Goal: Information Seeking & Learning: Learn about a topic

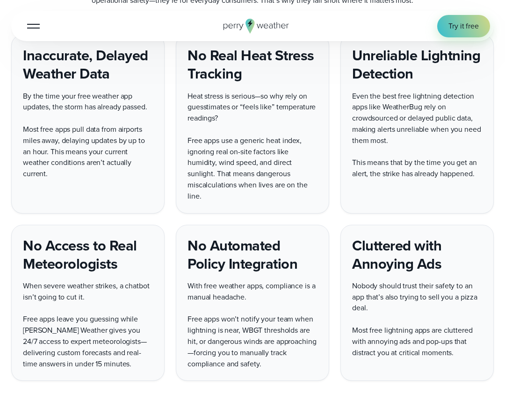
scroll to position [1958, 0]
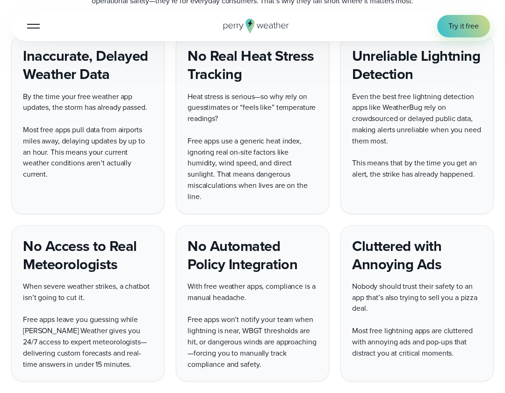
click at [29, 19] on button "Open Menu" at bounding box center [33, 26] width 22 height 22
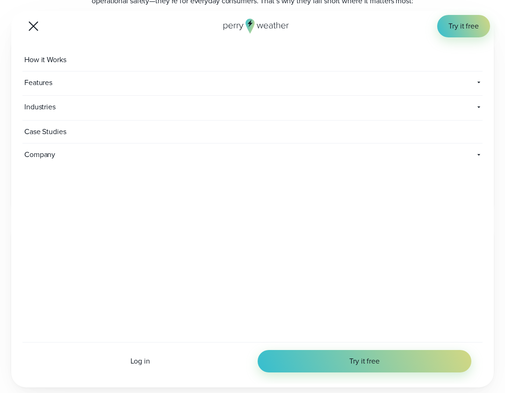
click at [39, 90] on span "Features" at bounding box center [101, 83] width 159 height 22
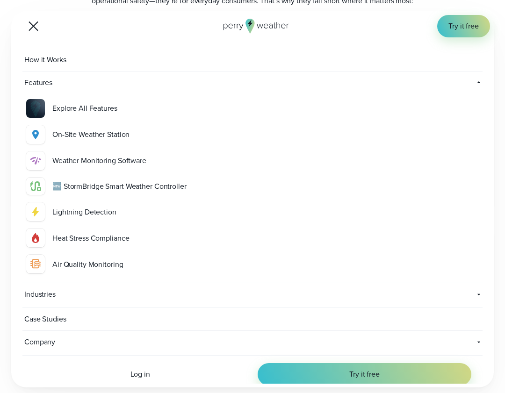
click at [92, 290] on span "Industries" at bounding box center [159, 294] width 275 height 22
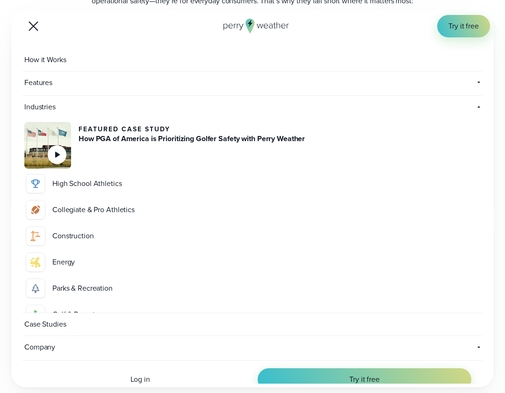
click at [74, 315] on link "Case Studies" at bounding box center [252, 324] width 460 height 23
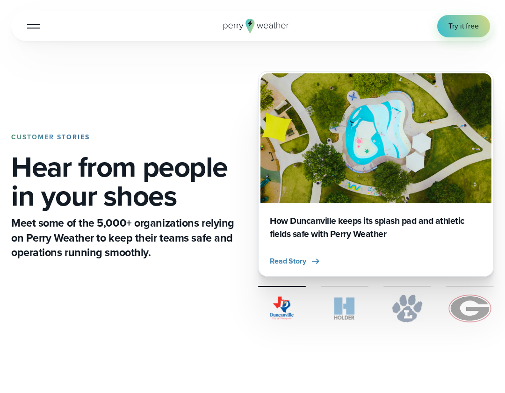
click at [352, 295] on img at bounding box center [345, 309] width 48 height 28
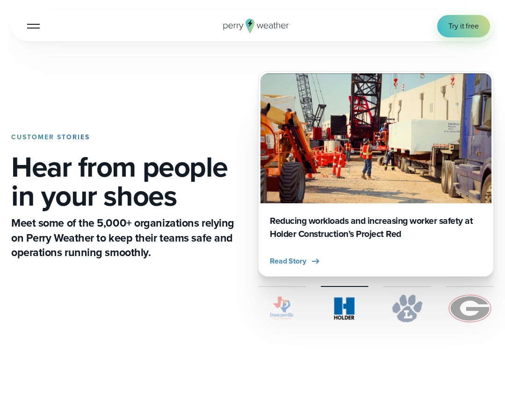
click at [473, 305] on img at bounding box center [470, 309] width 48 height 28
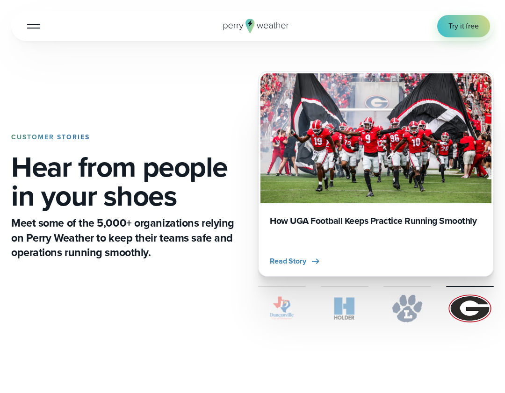
click at [407, 305] on img at bounding box center [408, 309] width 48 height 28
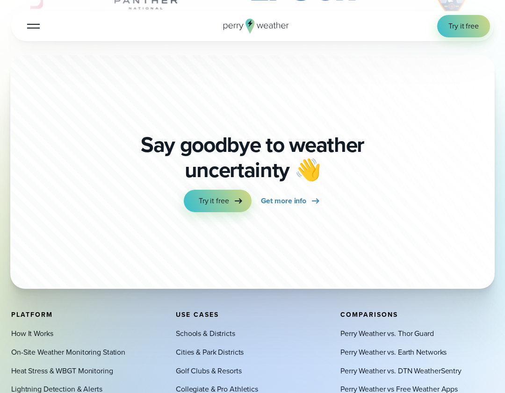
scroll to position [2501, 0]
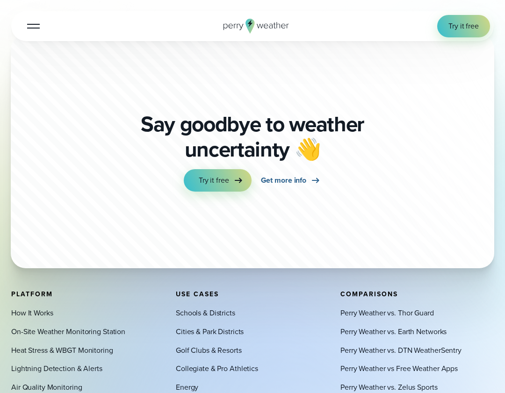
click at [269, 175] on span "Get more info" at bounding box center [284, 180] width 46 height 11
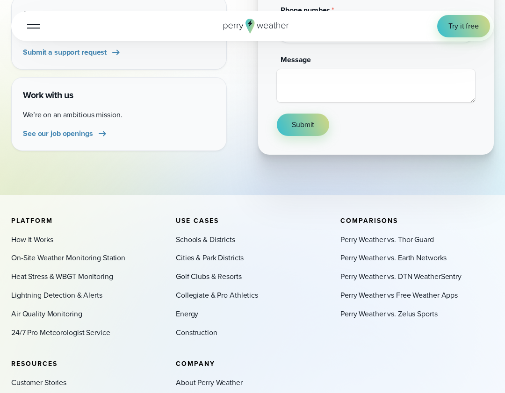
scroll to position [293, 0]
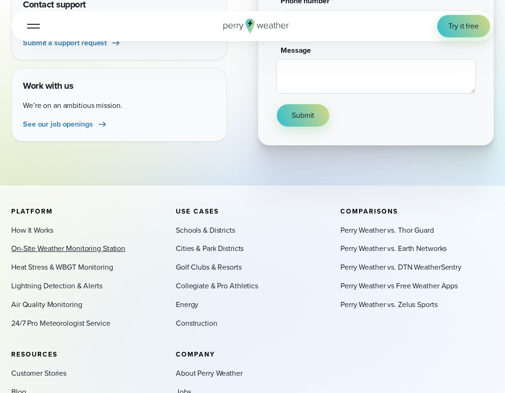
click at [50, 248] on link "On-Site Weather Monitoring Station" at bounding box center [68, 248] width 114 height 11
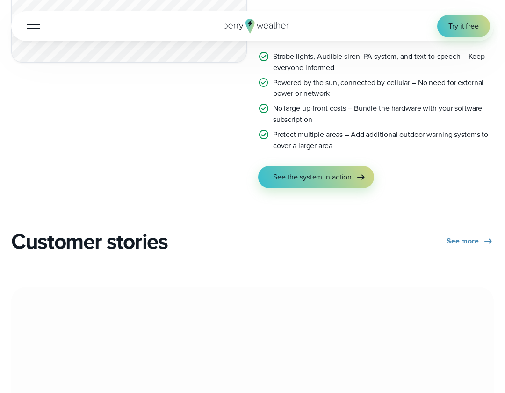
scroll to position [1676, 0]
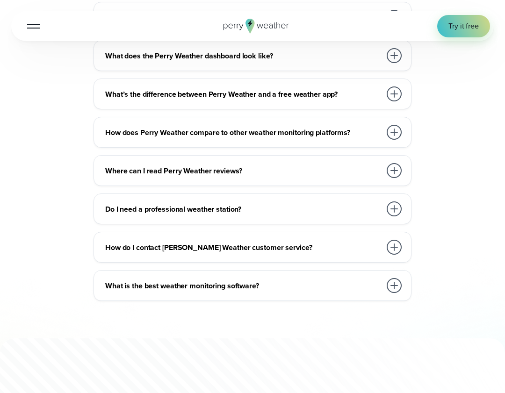
scroll to position [2013, 0]
